Goal: Information Seeking & Learning: Check status

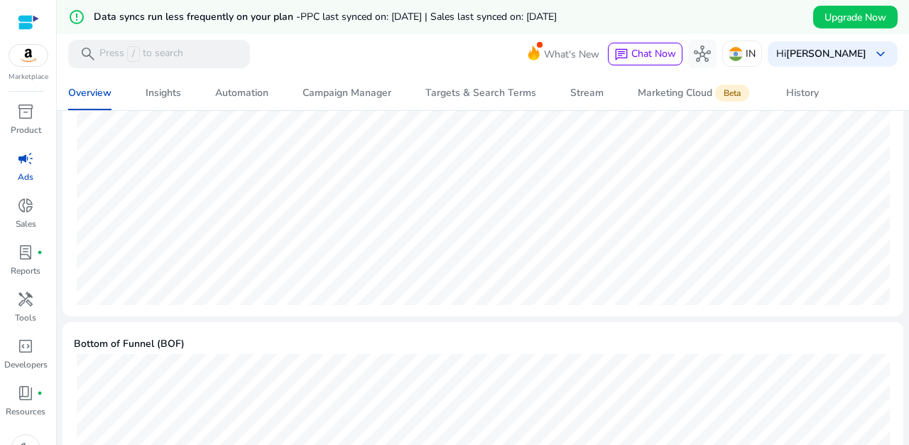
scroll to position [649, 0]
click at [167, 95] on div "Insights" at bounding box center [164, 93] width 36 height 10
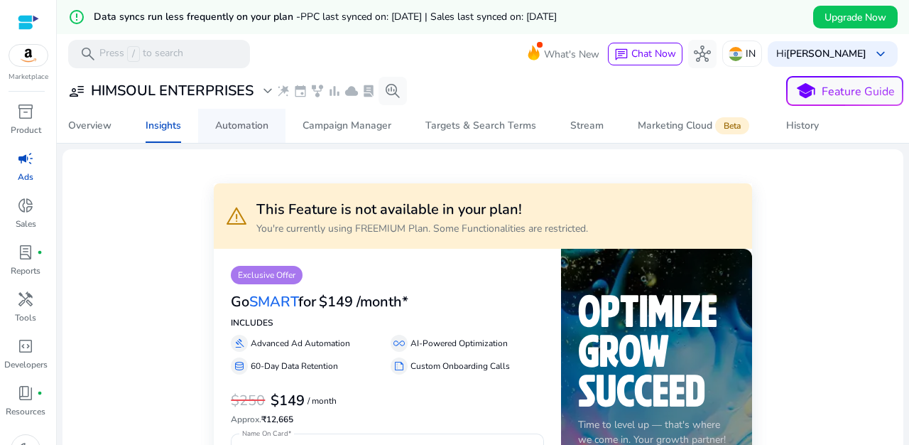
click at [246, 117] on span "Automation" at bounding box center [241, 126] width 53 height 34
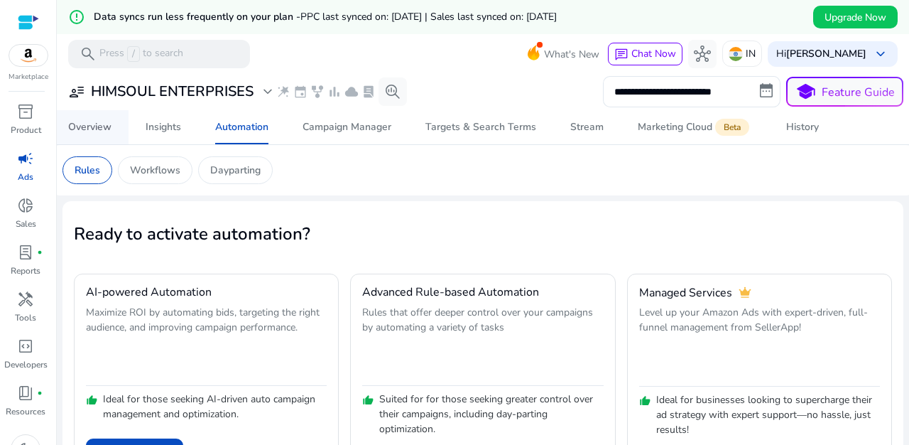
click at [100, 130] on div "Overview" at bounding box center [89, 127] width 43 height 10
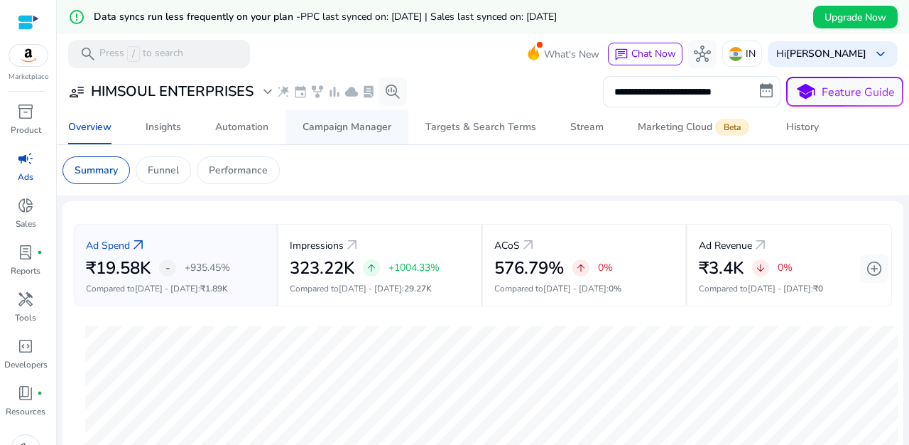
click at [350, 131] on div "Campaign Manager" at bounding box center [347, 127] width 89 height 10
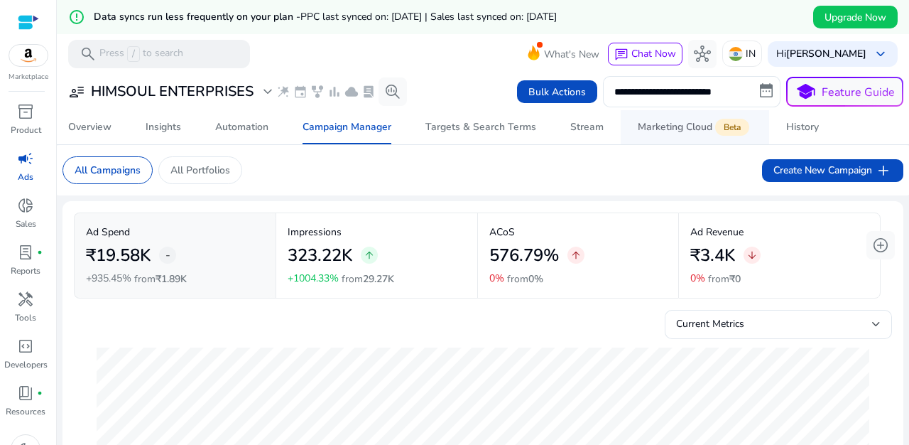
click at [669, 131] on div "Marketing Cloud Beta" at bounding box center [695, 126] width 114 height 11
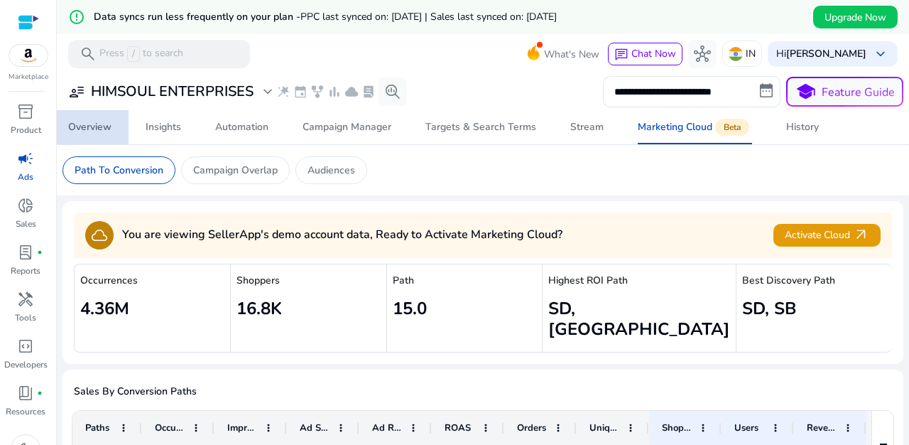
click at [94, 129] on div "Overview" at bounding box center [89, 127] width 43 height 10
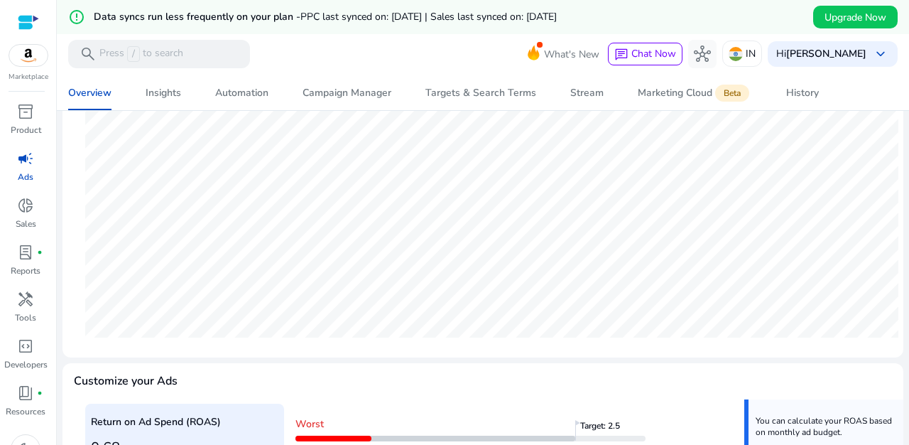
scroll to position [242, 0]
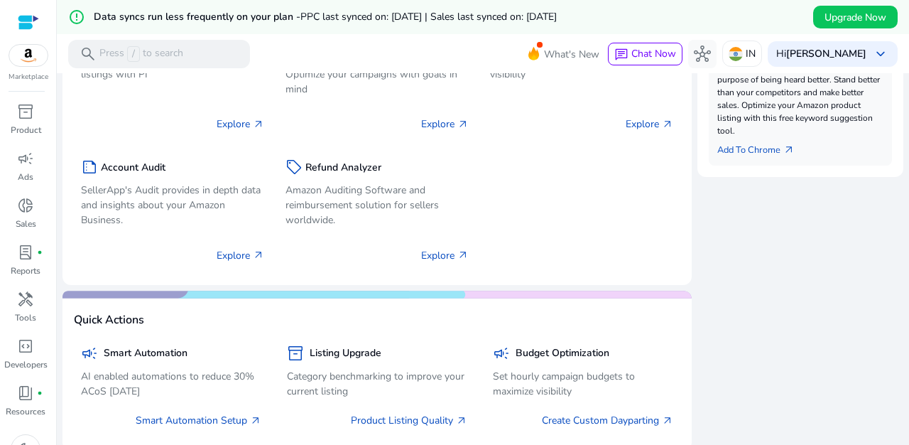
scroll to position [665, 0]
click at [18, 120] on span "inventory_2" at bounding box center [25, 111] width 17 height 17
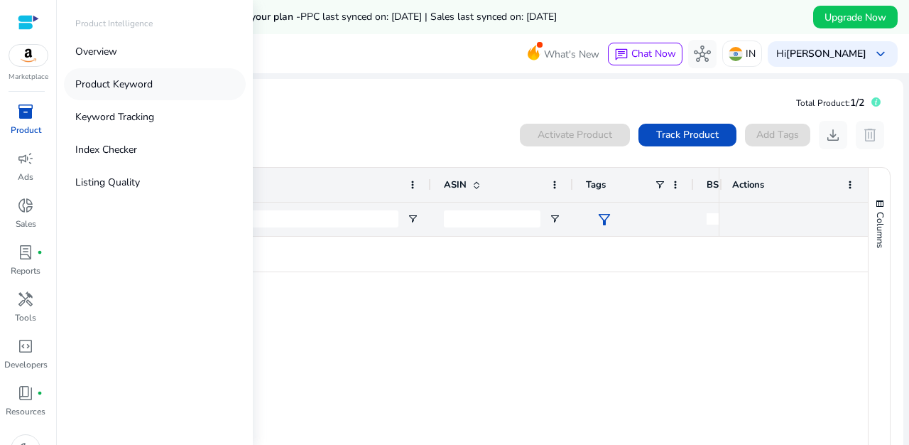
click at [148, 84] on p "Product Keyword" at bounding box center [113, 84] width 77 height 15
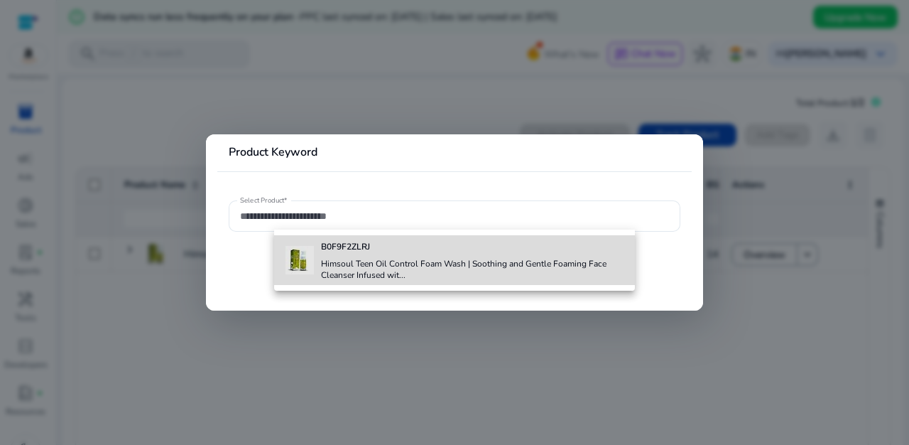
click at [316, 271] on div "B0F9F2ZLRJ Himsoul Teen Oil Control Foam Wash | Soothing and Gentle Foaming Fac…" at bounding box center [454, 260] width 339 height 50
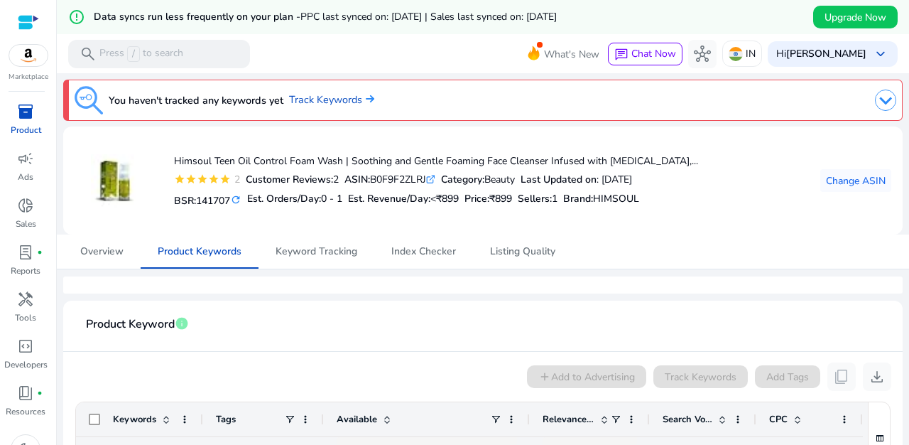
click at [22, 53] on img at bounding box center [28, 55] width 38 height 21
click at [329, 261] on span "Keyword Tracking" at bounding box center [317, 251] width 82 height 34
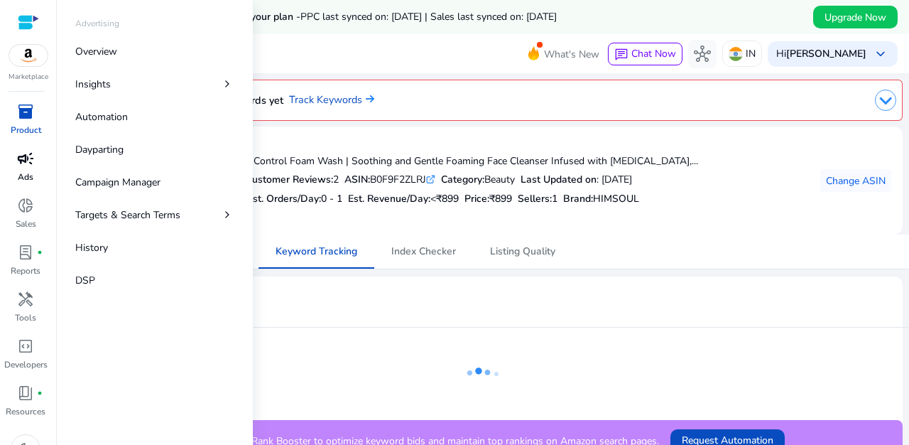
click at [25, 161] on span "campaign" at bounding box center [25, 158] width 17 height 17
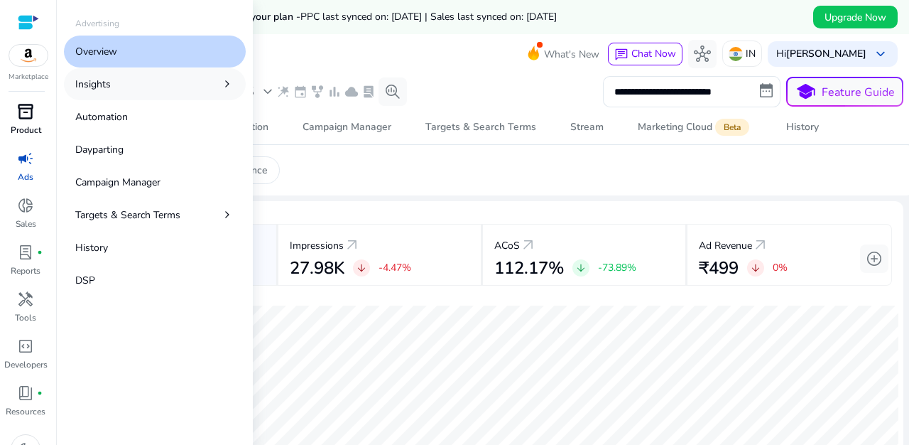
click at [124, 82] on link "Insights chevron_right" at bounding box center [155, 84] width 182 height 32
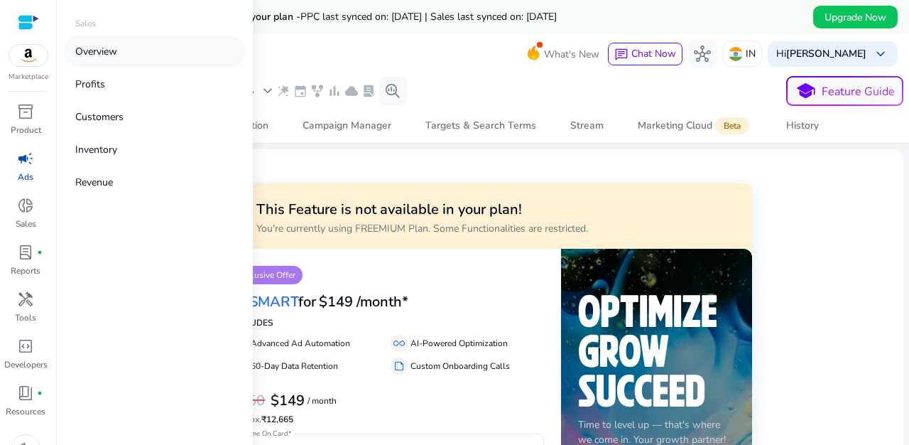
click at [107, 52] on p "Overview" at bounding box center [96, 51] width 42 height 15
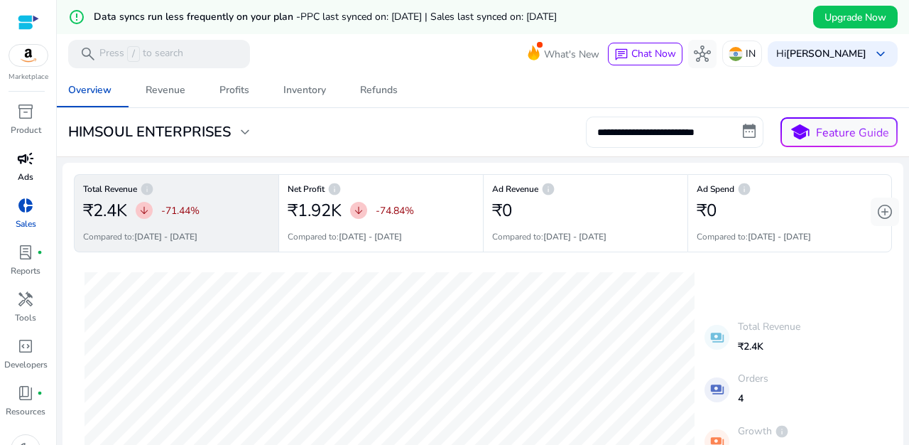
click at [749, 136] on input "**********" at bounding box center [675, 131] width 178 height 31
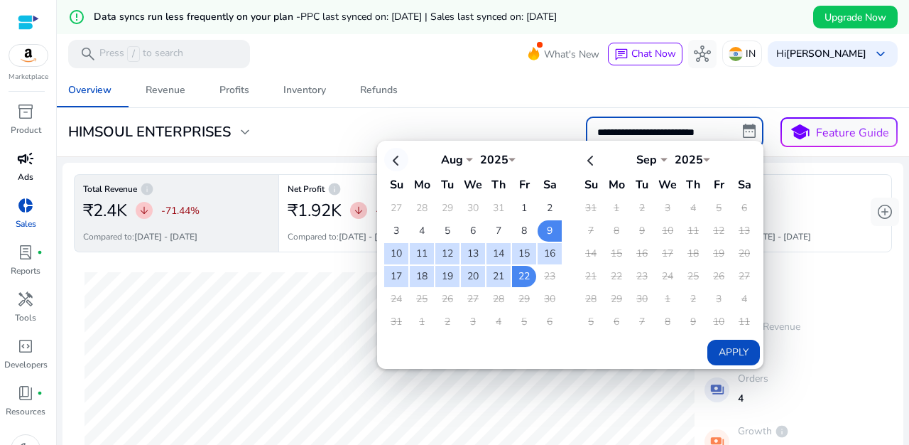
click at [389, 158] on th at bounding box center [396, 159] width 24 height 23
select select "*"
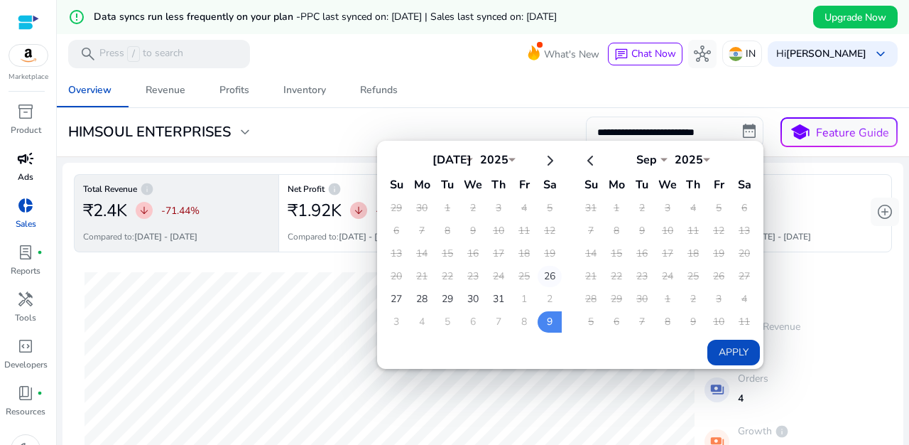
click at [545, 276] on td "26" at bounding box center [550, 276] width 24 height 21
click at [444, 204] on td "1" at bounding box center [447, 207] width 24 height 21
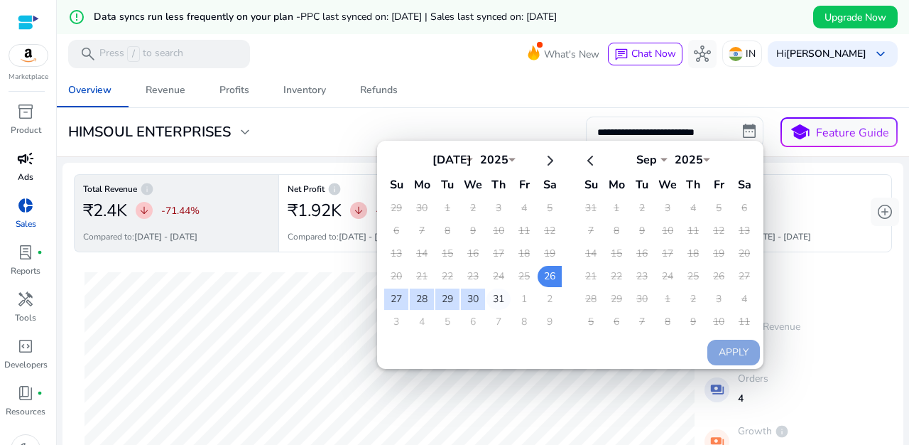
click at [498, 298] on td "31" at bounding box center [498, 298] width 24 height 21
click at [442, 210] on td "1" at bounding box center [447, 207] width 24 height 21
click at [441, 207] on td "1" at bounding box center [447, 207] width 24 height 21
click at [727, 357] on button "Apply" at bounding box center [733, 352] width 53 height 26
type input "**********"
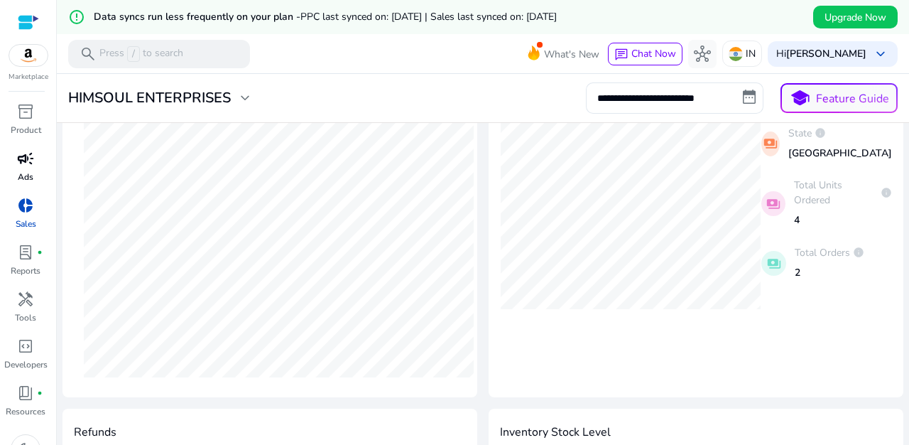
scroll to position [515, 0]
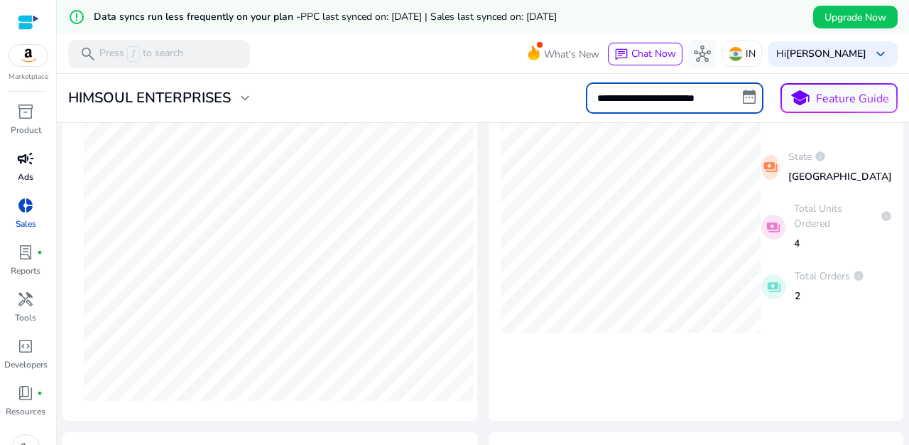
click at [620, 101] on input "**********" at bounding box center [675, 97] width 178 height 31
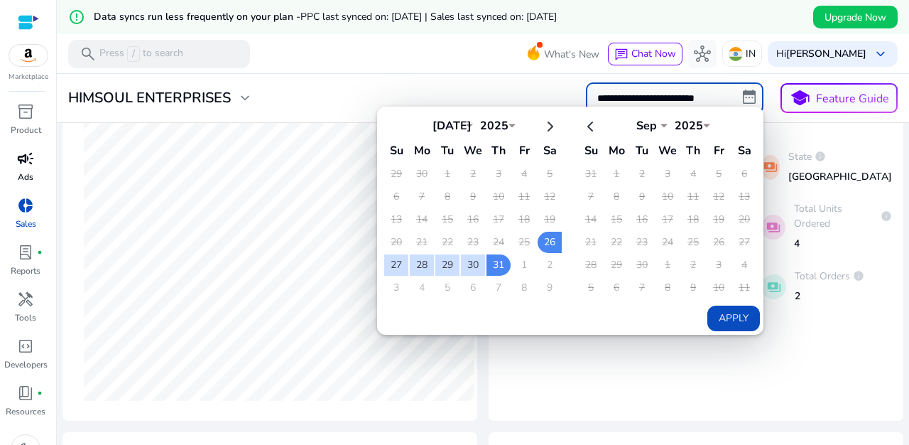
click at [718, 317] on button "Apply" at bounding box center [733, 318] width 53 height 26
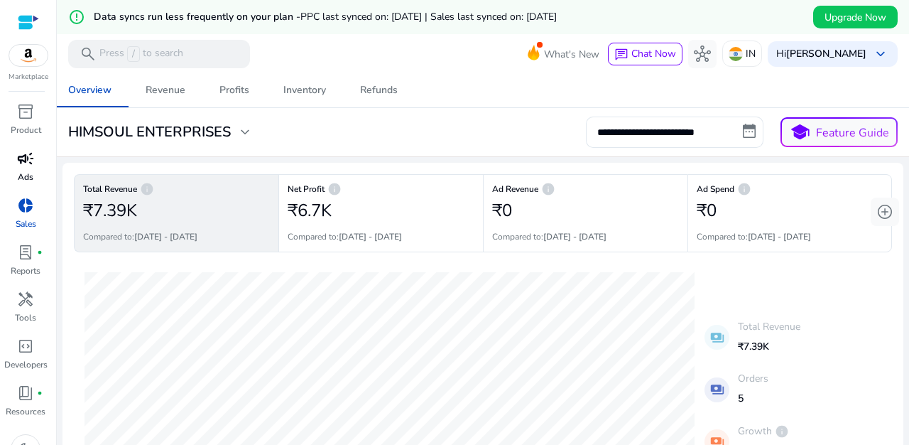
scroll to position [1, 0]
click at [747, 127] on input "**********" at bounding box center [675, 130] width 178 height 31
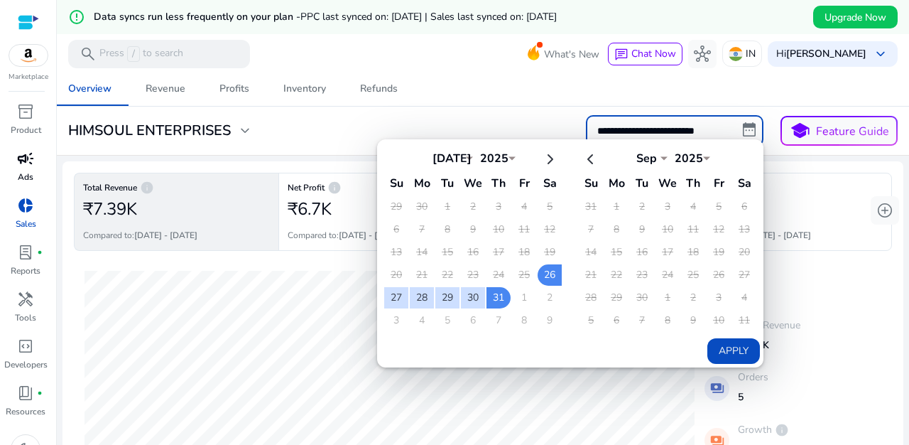
click at [467, 205] on td "2" at bounding box center [473, 206] width 24 height 21
click at [518, 122] on div "**********" at bounding box center [482, 130] width 841 height 31
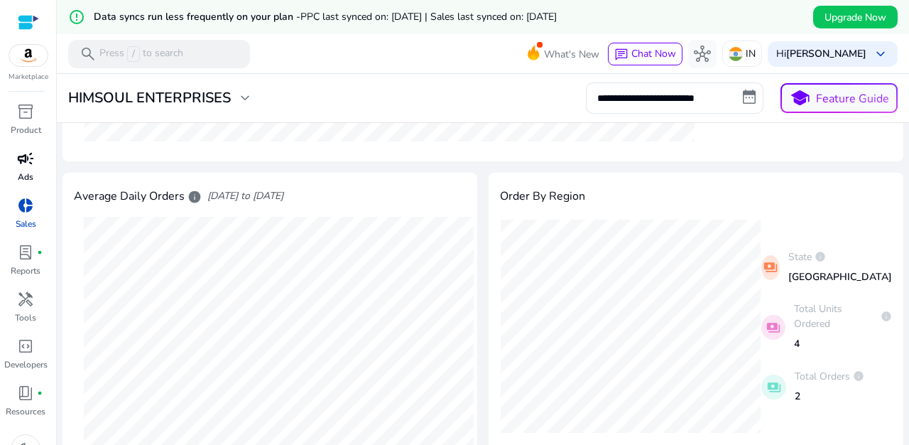
scroll to position [167, 0]
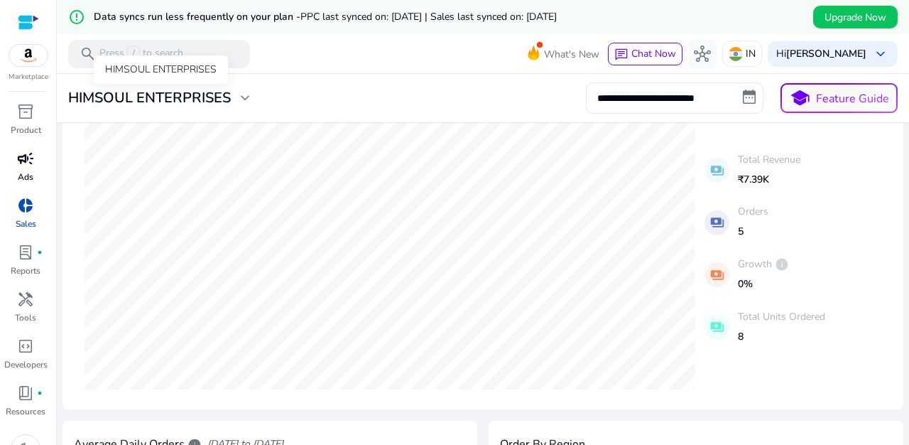
click at [244, 96] on span "expand_more" at bounding box center [244, 97] width 17 height 17
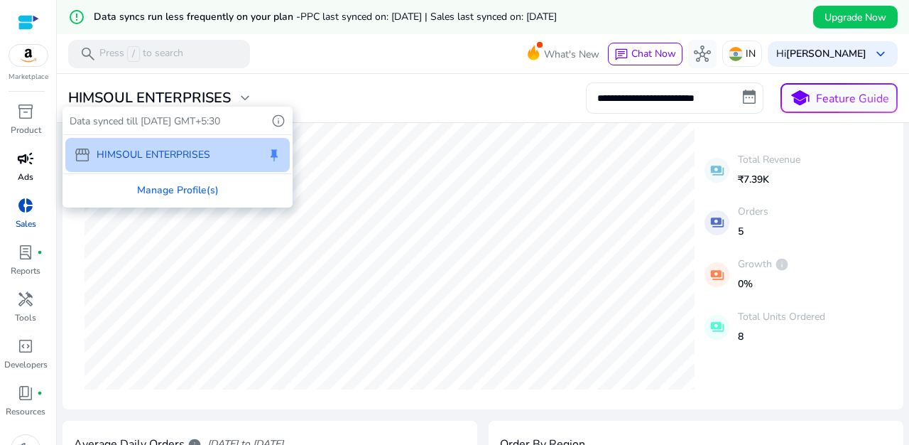
click at [244, 96] on div at bounding box center [454, 222] width 909 height 445
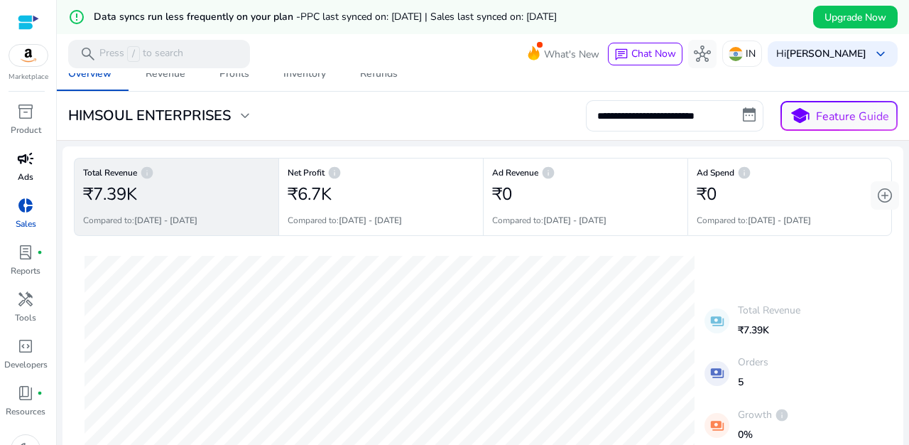
scroll to position [0, 0]
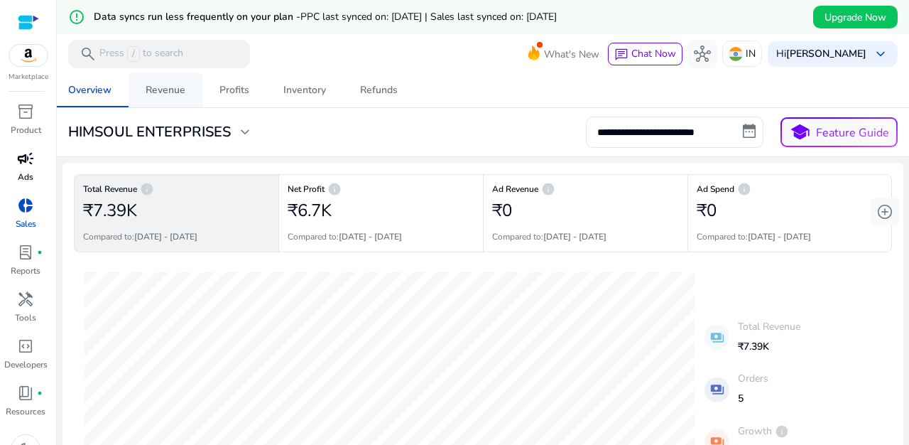
click at [165, 87] on div "Revenue" at bounding box center [166, 90] width 40 height 10
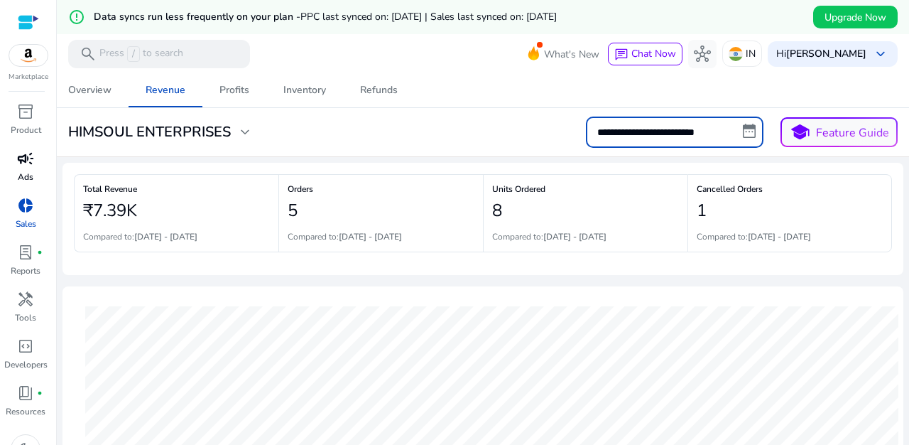
click at [746, 133] on input "**********" at bounding box center [675, 131] width 178 height 31
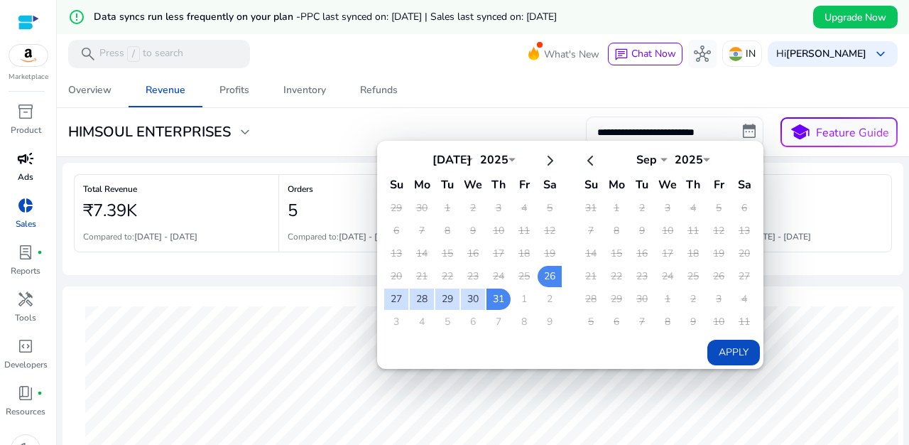
click at [518, 256] on td "18" at bounding box center [524, 253] width 24 height 21
click at [545, 275] on td "26" at bounding box center [550, 276] width 24 height 21
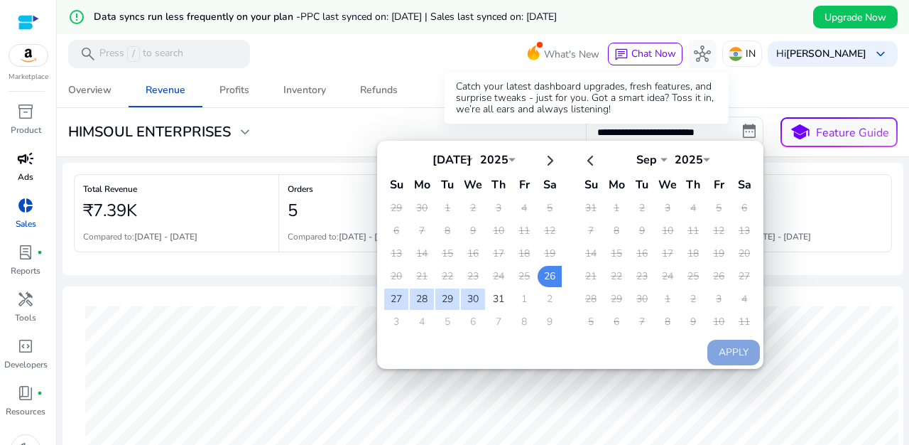
click at [543, 89] on div "Catch your latest dashboard upgrades, fresh features, and surprise tweaks - jus…" at bounding box center [587, 97] width 284 height 51
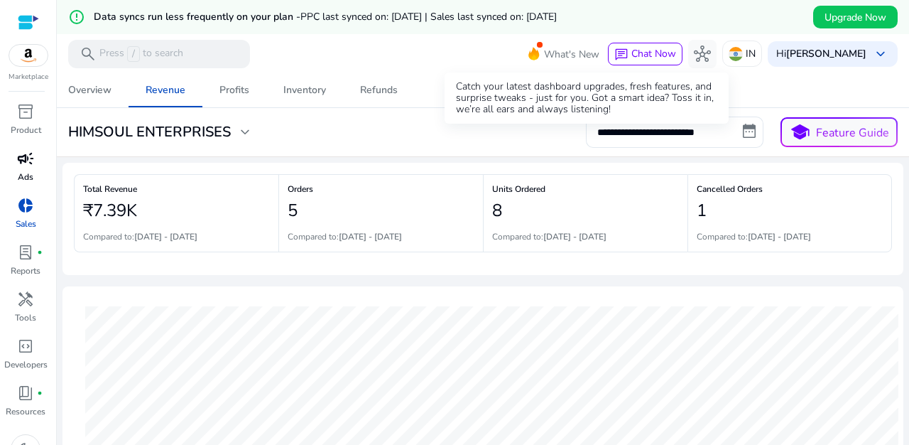
click at [420, 55] on mat-toolbar "search Press / to search What's New chat Chat Now hub IN Hi [PERSON_NAME] keybo…" at bounding box center [483, 53] width 852 height 39
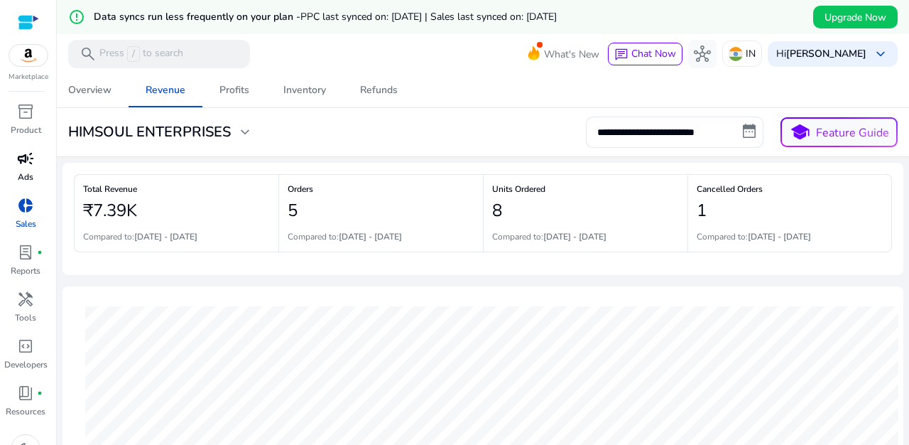
click at [455, 92] on div "Overview Revenue Profits Inventory Refunds" at bounding box center [483, 90] width 864 height 34
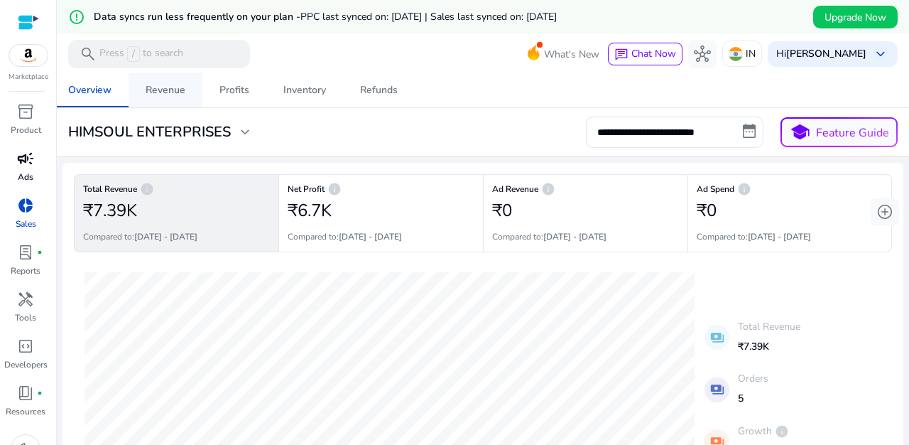
click at [153, 85] on div "Revenue" at bounding box center [166, 90] width 40 height 10
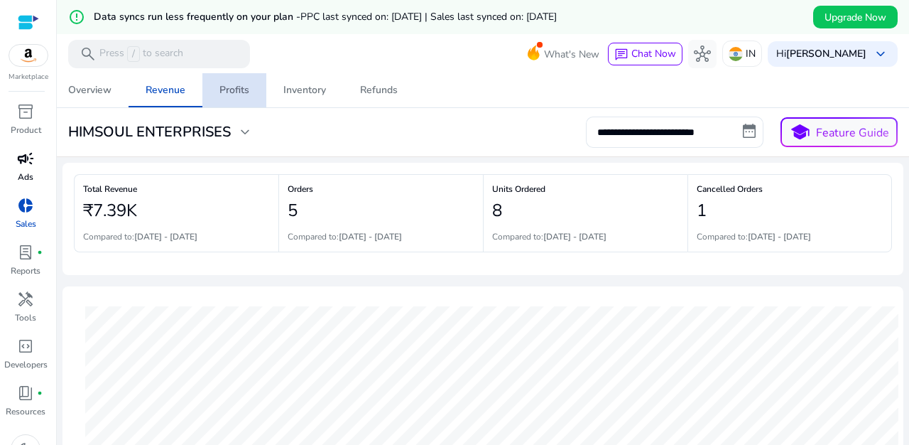
click at [246, 87] on div "Profits" at bounding box center [234, 90] width 30 height 10
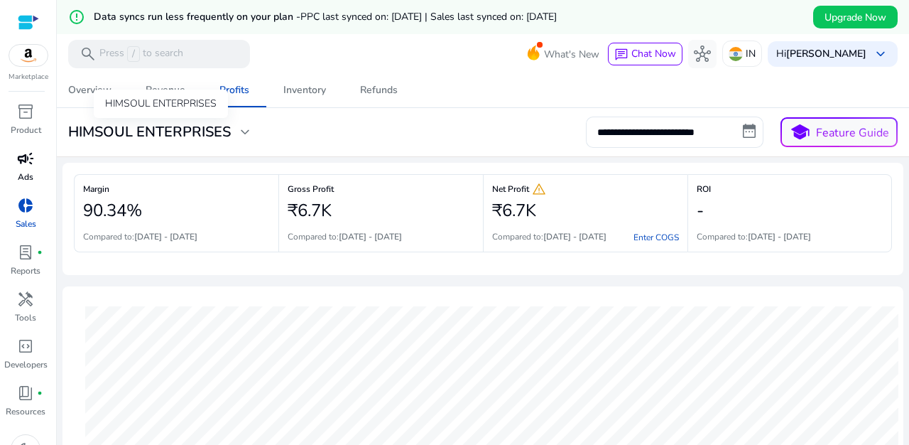
click at [249, 131] on span "expand_more" at bounding box center [244, 132] width 17 height 17
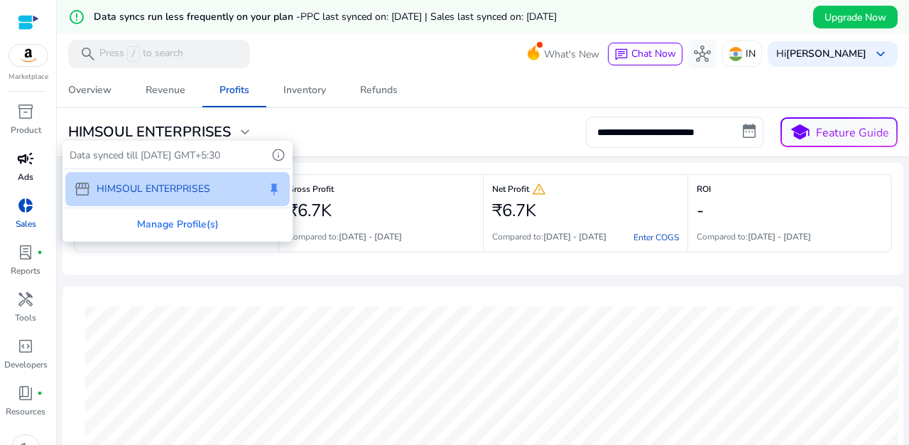
click at [249, 131] on div at bounding box center [454, 222] width 909 height 445
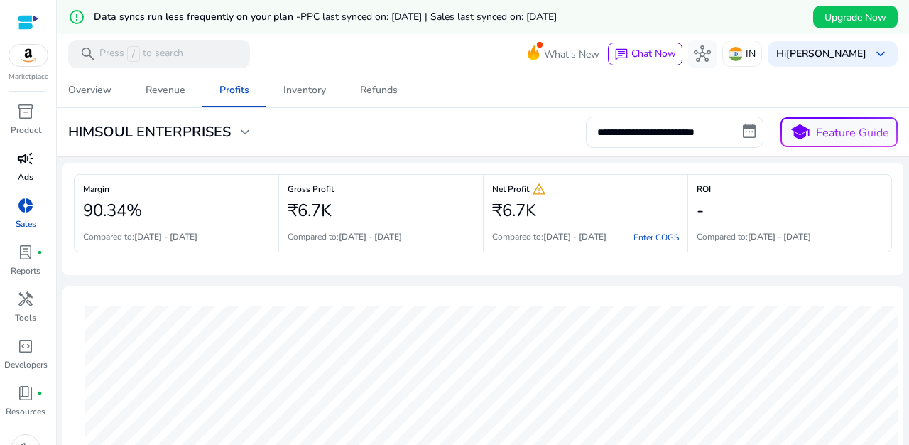
click at [391, 135] on div "**********" at bounding box center [482, 131] width 841 height 31
click at [379, 92] on div "Refunds" at bounding box center [379, 90] width 38 height 10
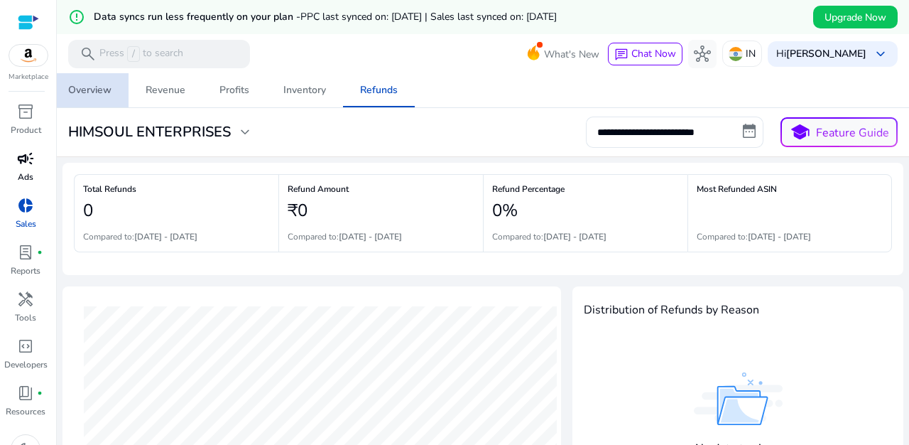
click at [94, 93] on div "Overview" at bounding box center [89, 90] width 43 height 10
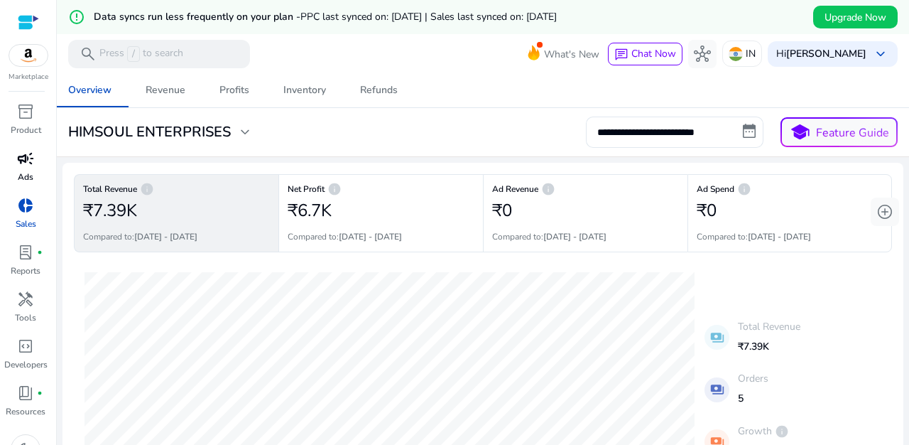
click at [369, 145] on div "**********" at bounding box center [482, 131] width 841 height 31
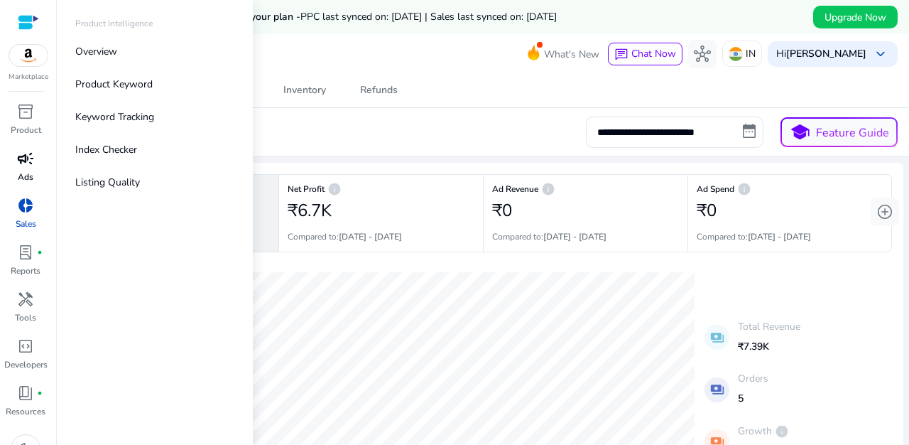
click at [34, 108] on div "inventory_2" at bounding box center [26, 111] width 40 height 23
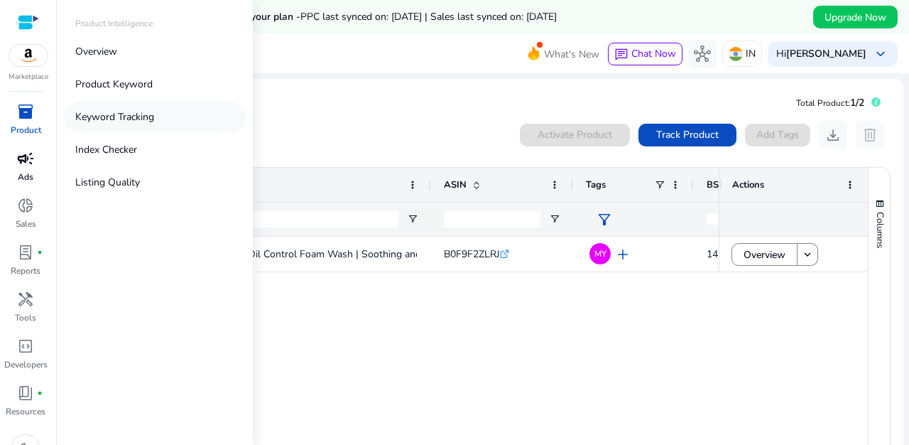
click at [148, 118] on p "Keyword Tracking" at bounding box center [114, 116] width 79 height 15
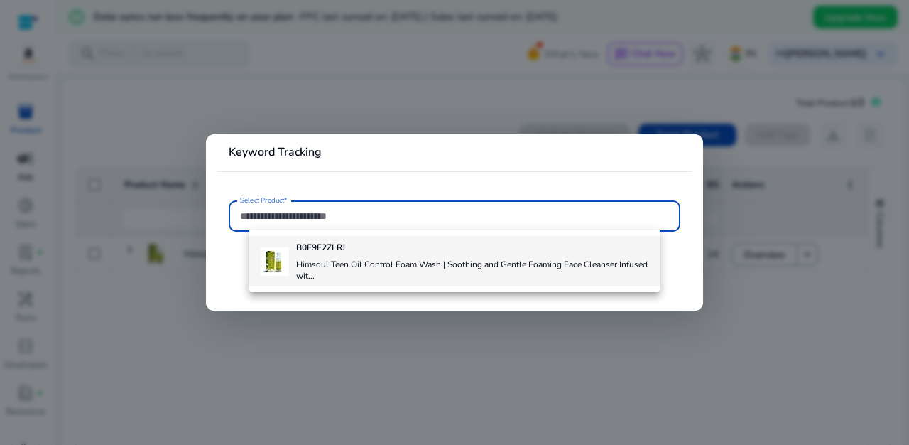
click at [334, 253] on b "B0F9F2ZLRJ" at bounding box center [320, 246] width 49 height 11
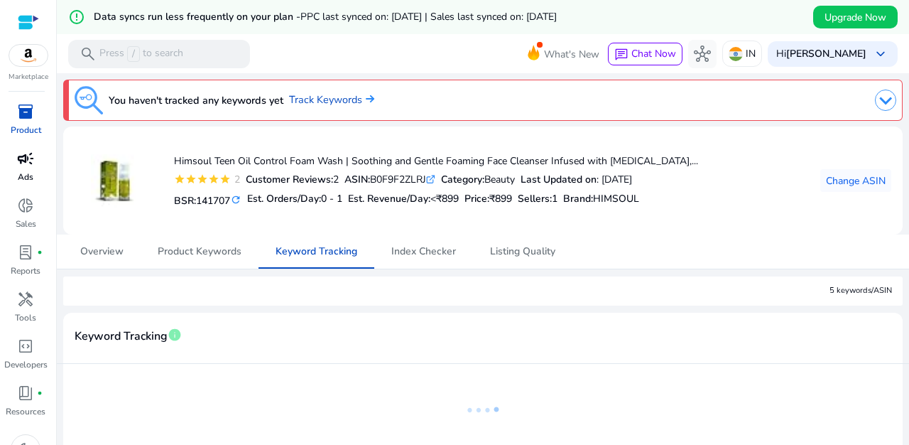
scroll to position [53, 0]
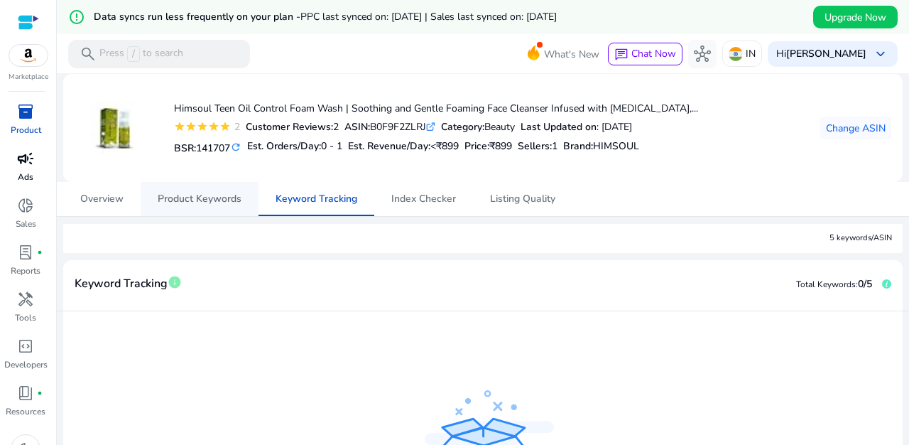
click at [212, 200] on span "Product Keywords" at bounding box center [200, 199] width 84 height 10
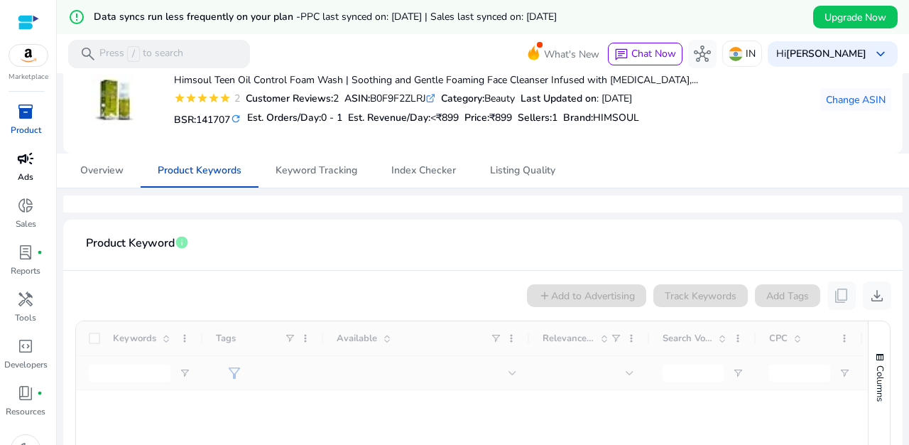
scroll to position [80, 0]
click at [87, 173] on span "Overview" at bounding box center [101, 171] width 43 height 10
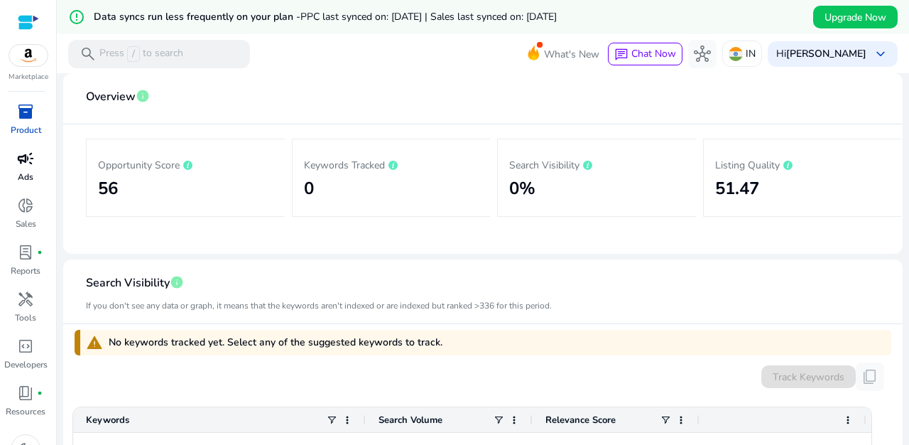
scroll to position [186, 0]
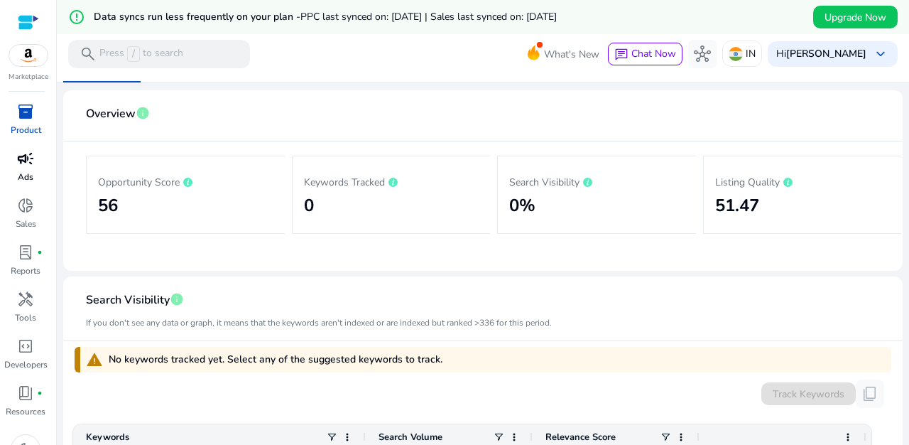
click at [734, 209] on h2 "51.47" at bounding box center [802, 205] width 175 height 21
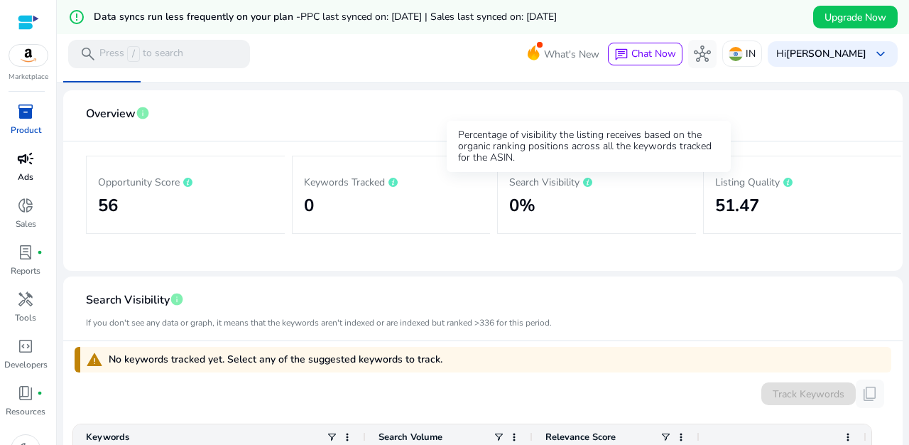
click at [586, 181] on icon at bounding box center [587, 182] width 9 height 9
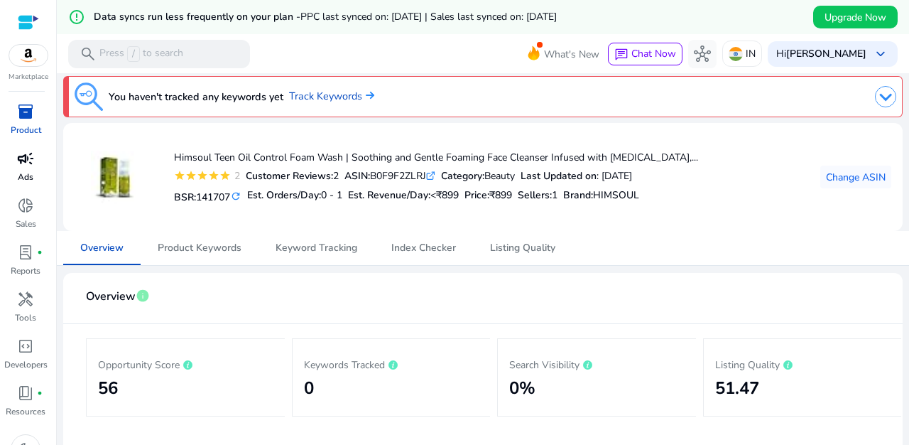
scroll to position [0, 0]
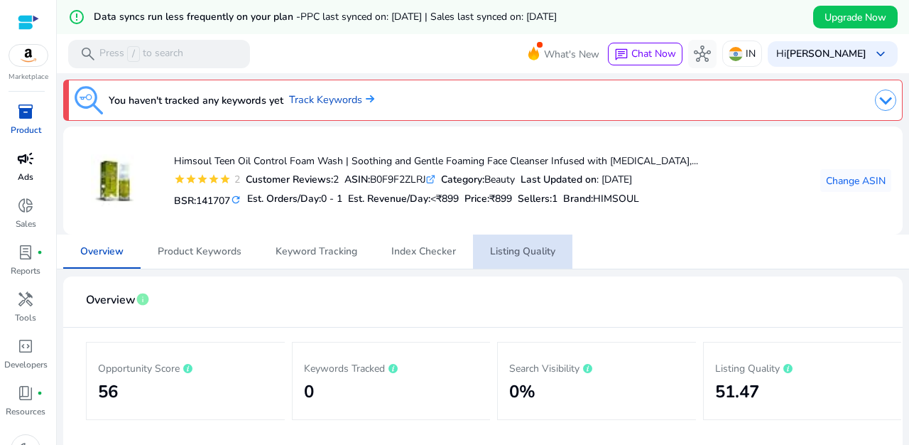
click at [508, 258] on span "Listing Quality" at bounding box center [522, 251] width 65 height 34
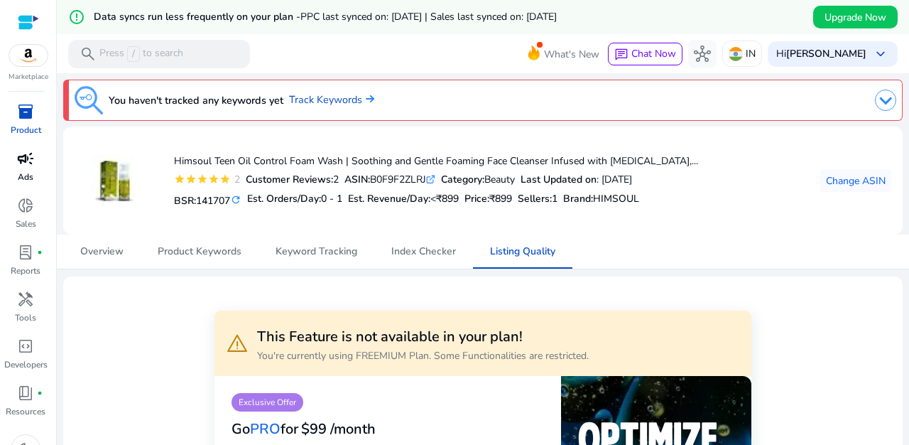
scroll to position [328, 0]
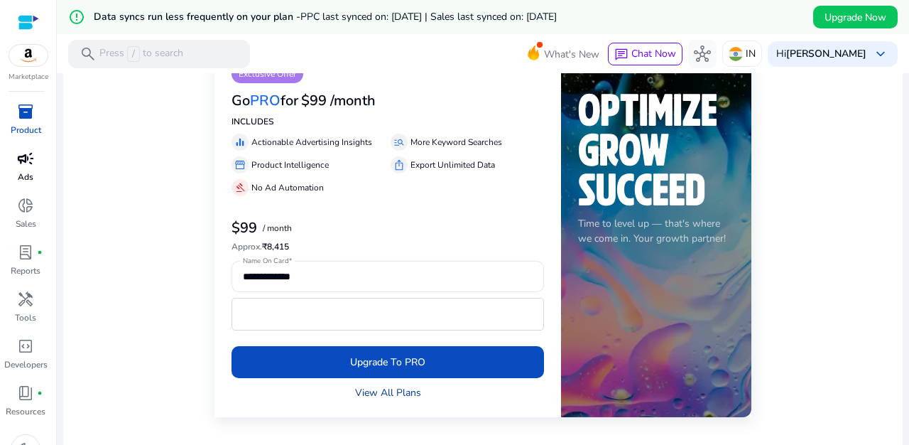
click at [403, 391] on link "View All Plans" at bounding box center [388, 392] width 66 height 15
